Goal: Task Accomplishment & Management: Manage account settings

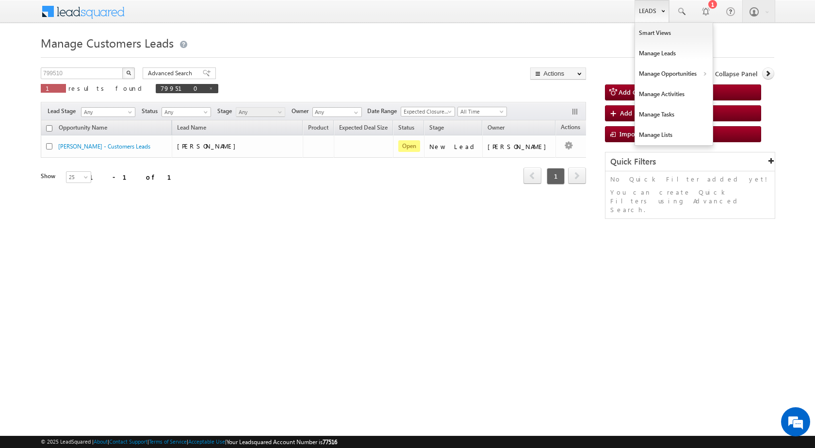
click at [657, 14] on link "Leads" at bounding box center [652, 11] width 34 height 22
click at [725, 96] on link "Customers Leads" at bounding box center [758, 94] width 89 height 20
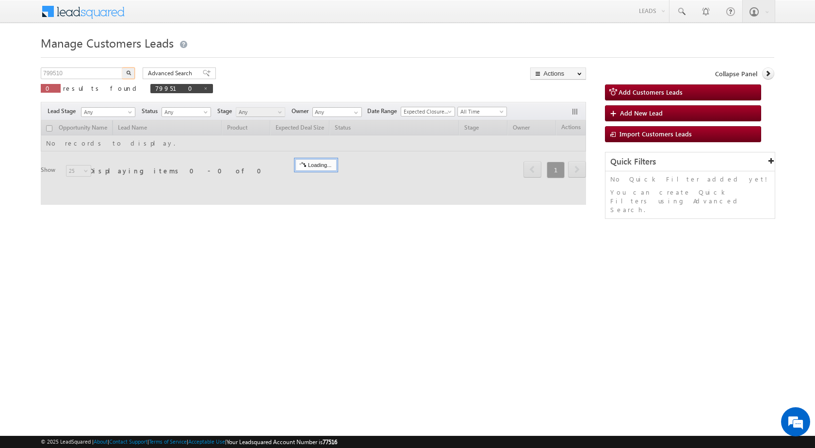
click at [82, 72] on input "799510" at bounding box center [82, 73] width 83 height 12
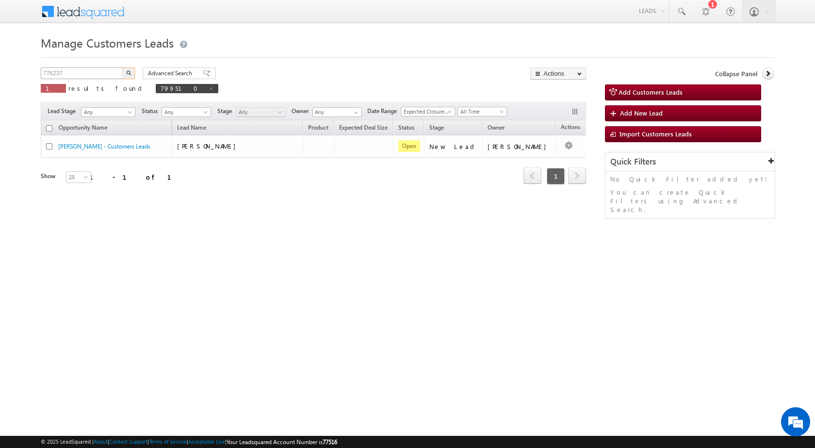
type input "776237"
click at [122, 67] on button "button" at bounding box center [128, 73] width 13 height 12
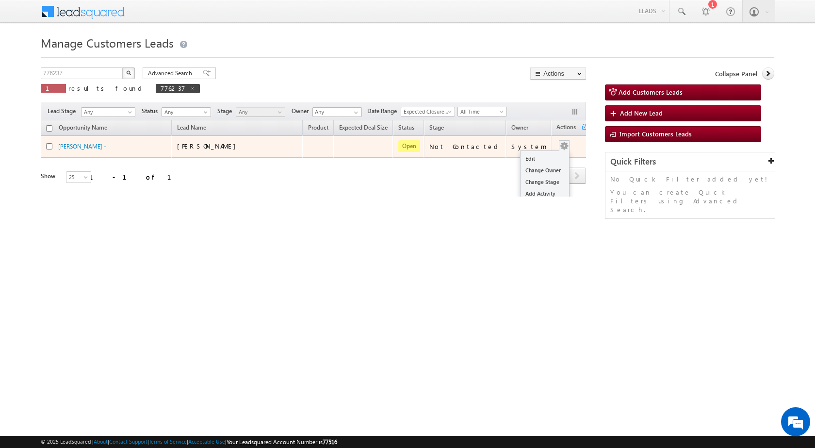
click at [558, 149] on div "Edit Change Owner Change Stage Add Activity Add Task Delete" at bounding box center [565, 146] width 16 height 13
click at [540, 155] on link "Edit" at bounding box center [545, 159] width 49 height 12
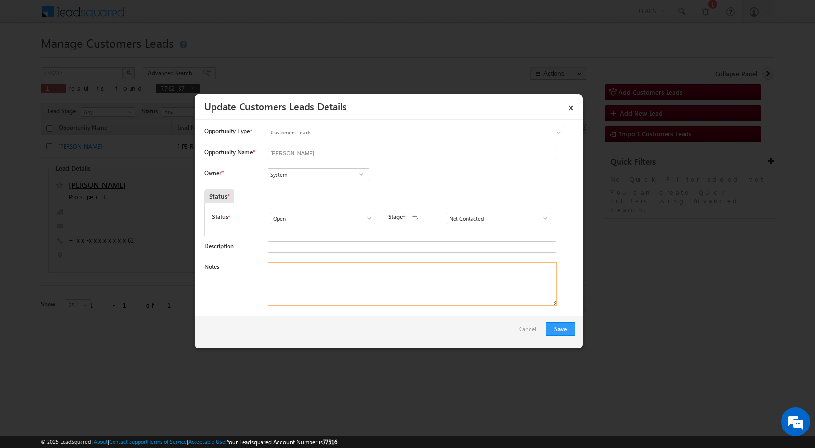
click at [330, 285] on textarea "Notes" at bounding box center [412, 284] width 289 height 44
paste textarea "776237"
type textarea "776237"
click at [330, 285] on textarea "776237" at bounding box center [412, 284] width 289 height 44
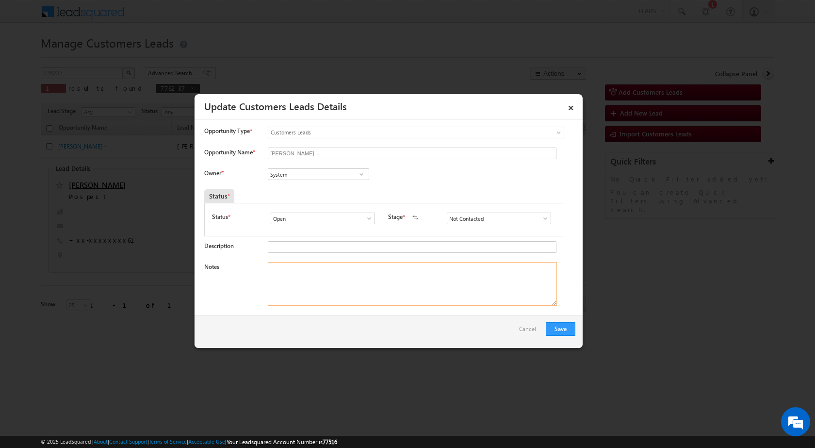
paste textarea "Name - [PERSON_NAME] / BT + TOP UP / MARRIED : Age [DEMOGRAPHIC_DATA] / [PERSON…"
type textarea "Name - [PERSON_NAME] / BT + TOP UP / MARRIED : Age [DEMOGRAPHIC_DATA] / [PERSON…"
click at [290, 177] on input "System" at bounding box center [318, 174] width 101 height 12
paste input "[PERSON_NAME][EMAIL_ADDRESS][PERSON_NAME][DOMAIN_NAME]"
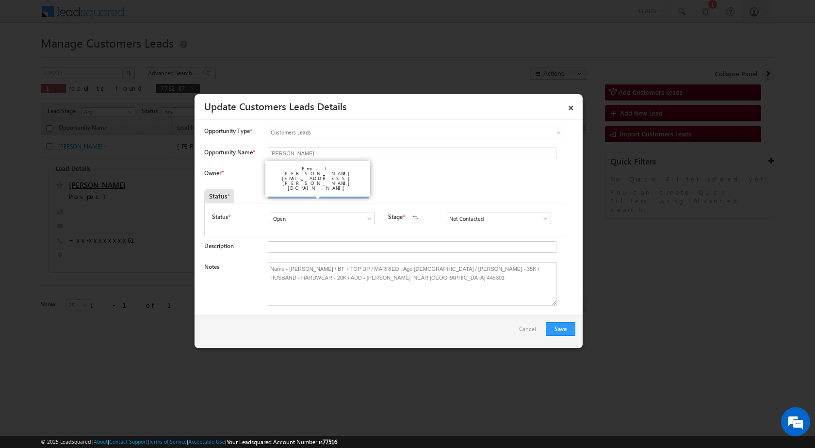
click at [342, 190] on span "[PERSON_NAME][EMAIL_ADDRESS][PERSON_NAME][DOMAIN_NAME]" at bounding box center [315, 193] width 87 height 7
type input "[PERSON_NAME] [PERSON_NAME]"
click at [393, 195] on div "Status *" at bounding box center [337, 196] width 266 height 14
click at [558, 325] on button "Save" at bounding box center [561, 329] width 30 height 14
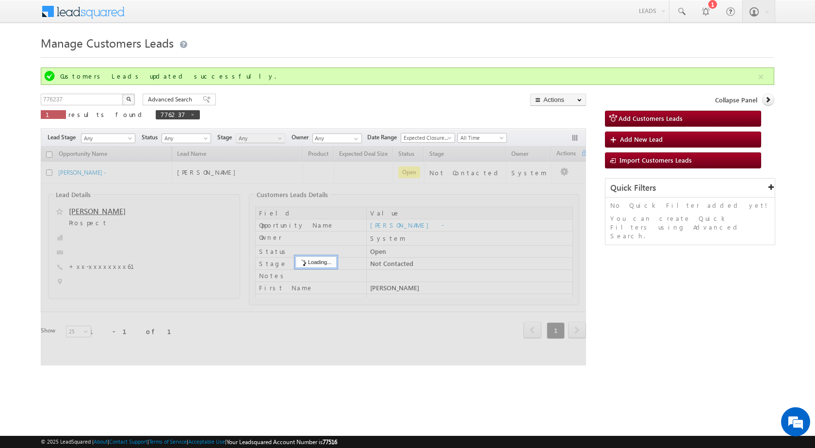
drag, startPoint x: 705, startPoint y: 361, endPoint x: 658, endPoint y: 203, distance: 164.6
click at [698, 359] on div "776237 X 1 results found 776237 Advanced Search Advanced search results Actions…" at bounding box center [408, 230] width 734 height 272
